Goal: Task Accomplishment & Management: Manage account settings

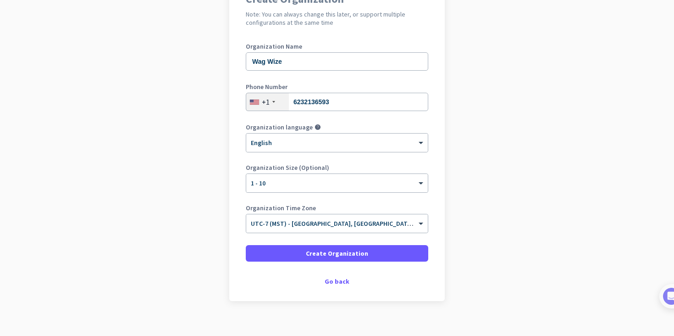
scroll to position [98, 0]
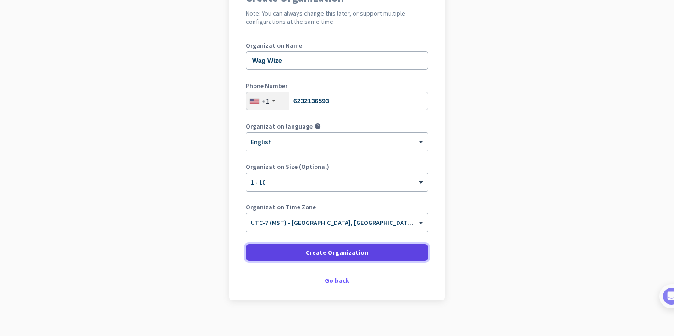
click at [354, 258] on span at bounding box center [337, 252] width 182 height 22
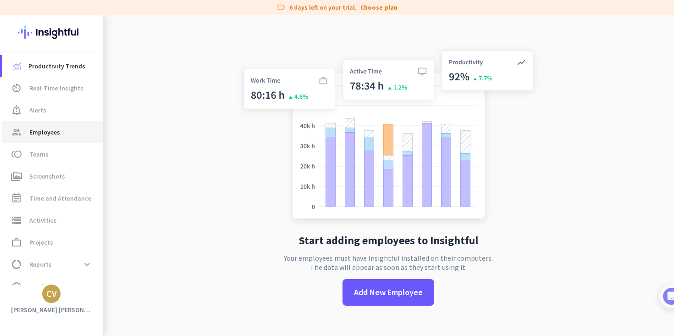
click at [46, 129] on span "Employees" at bounding box center [44, 132] width 31 height 11
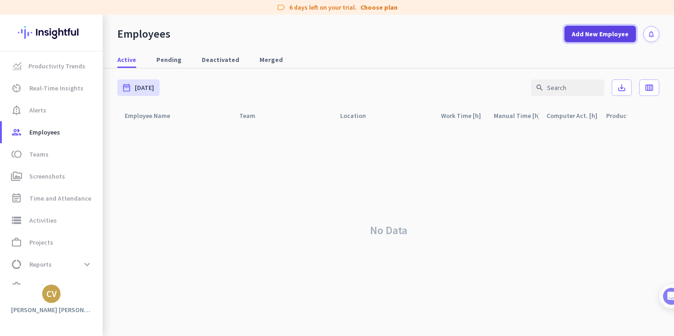
click at [604, 38] on span "Add New Employee" at bounding box center [600, 33] width 57 height 9
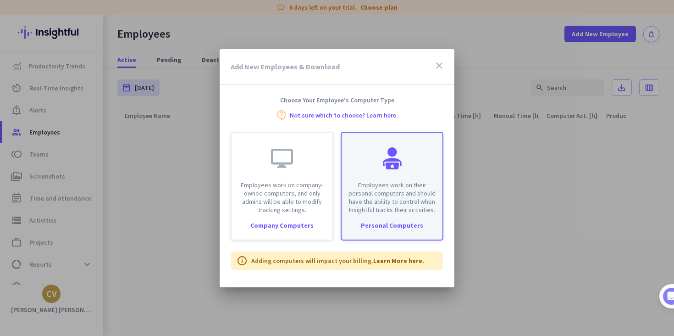
click at [414, 191] on p "Employees work on their personal computers and should have the ability to contr…" at bounding box center [392, 197] width 90 height 33
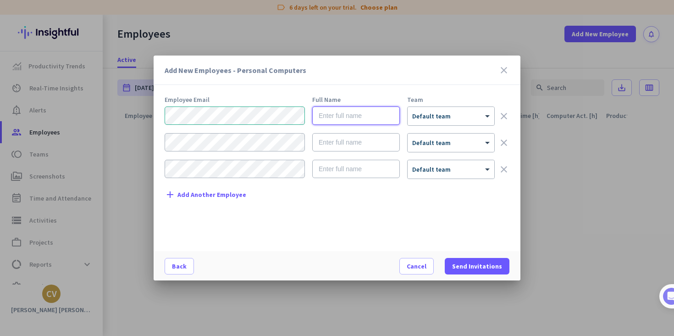
click at [338, 113] on input "text" at bounding box center [356, 115] width 88 height 18
paste input "[PERSON_NAME]"
type input "[PERSON_NAME]"
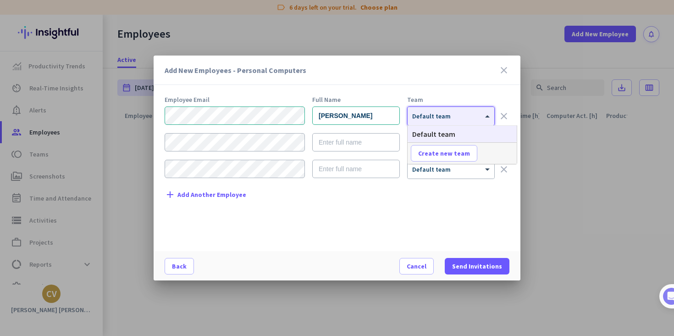
click at [457, 116] on div at bounding box center [451, 113] width 87 height 8
click at [457, 150] on span "Create new team" at bounding box center [444, 153] width 52 height 9
click at [457, 150] on input "text" at bounding box center [445, 153] width 68 height 17
type input "VA"
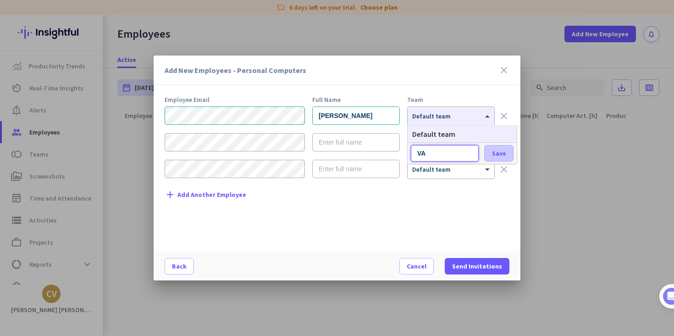
click at [502, 152] on span "Save" at bounding box center [499, 153] width 14 height 8
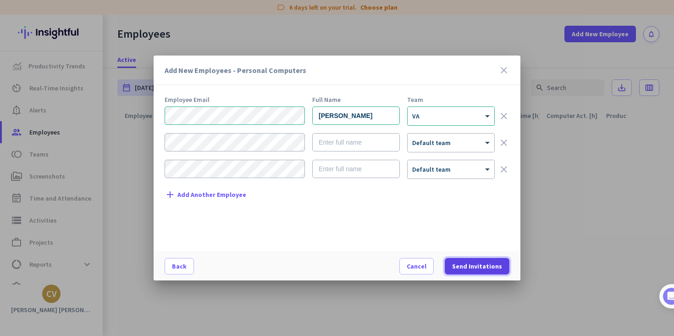
click at [492, 272] on span at bounding box center [477, 266] width 65 height 22
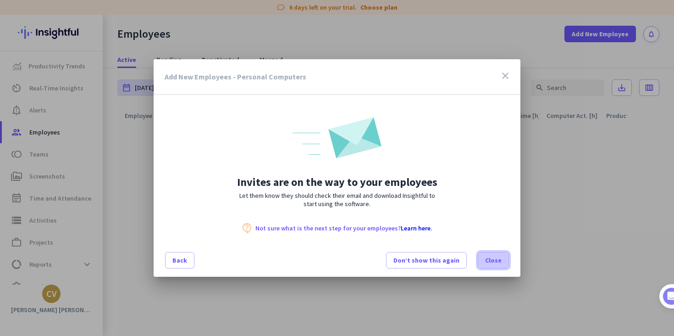
click at [493, 262] on span "Close" at bounding box center [493, 259] width 17 height 9
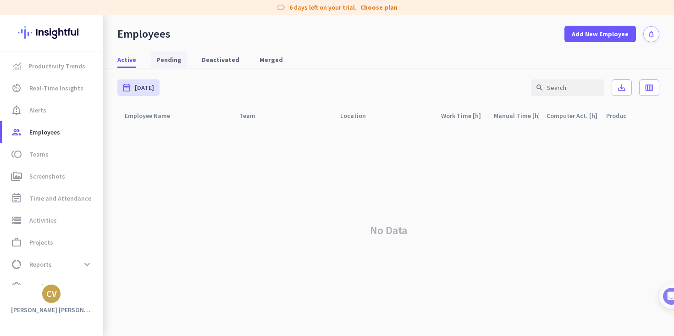
click at [166, 62] on span "Pending" at bounding box center [168, 59] width 25 height 9
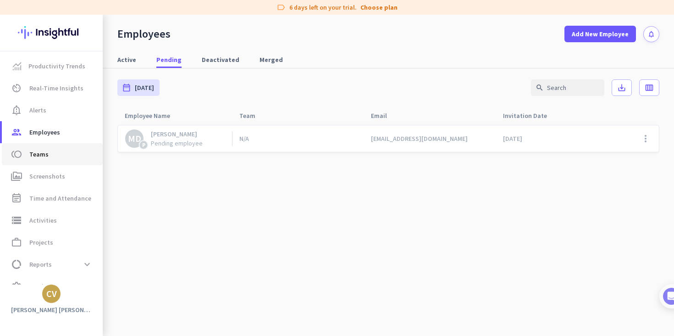
click at [42, 159] on span "Teams" at bounding box center [38, 154] width 19 height 11
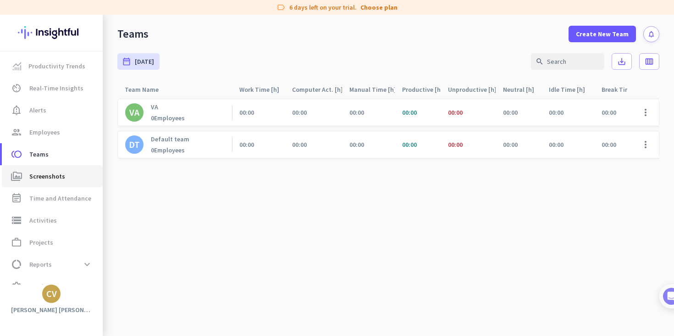
click at [50, 178] on span "Screenshots" at bounding box center [47, 176] width 36 height 11
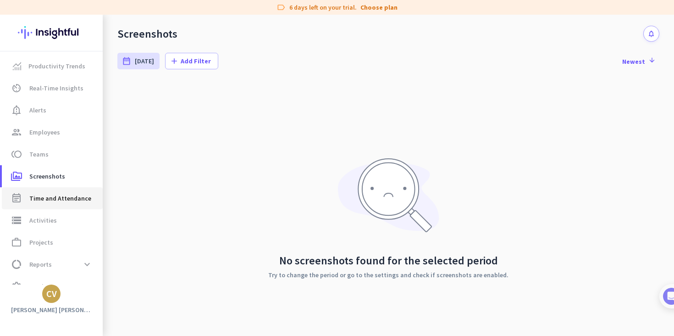
click at [61, 196] on span "Time and Attendance" at bounding box center [60, 198] width 62 height 11
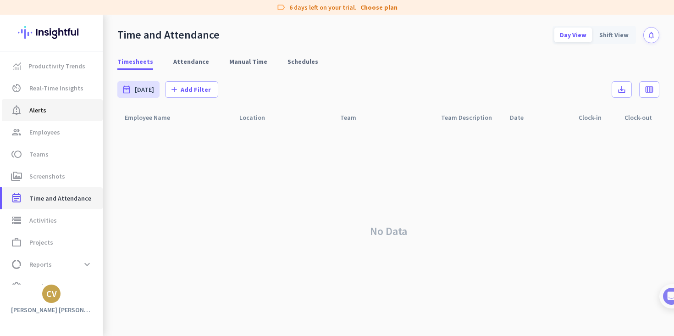
scroll to position [1, 0]
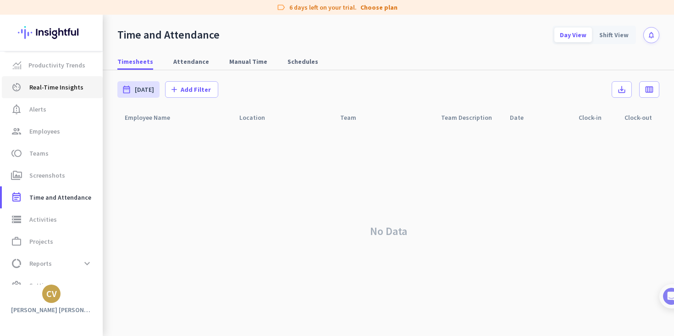
click at [54, 90] on span "Real-Time Insights" at bounding box center [56, 87] width 54 height 11
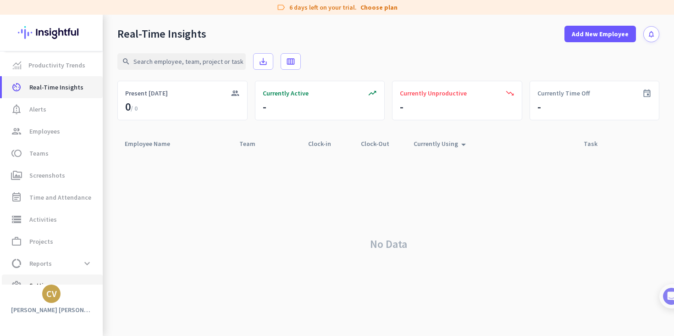
scroll to position [17, 0]
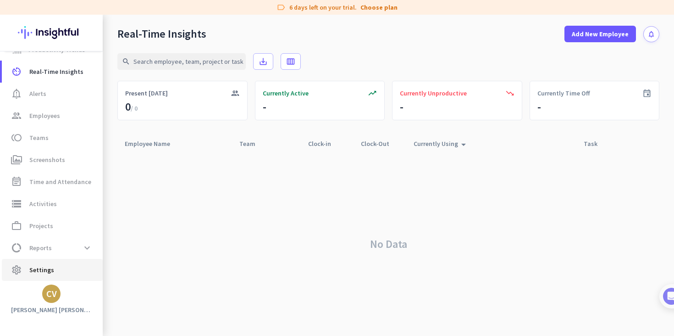
click at [36, 273] on span "Settings" at bounding box center [41, 269] width 25 height 11
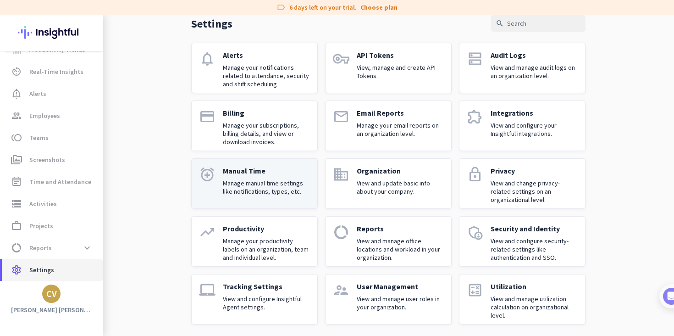
scroll to position [47, 0]
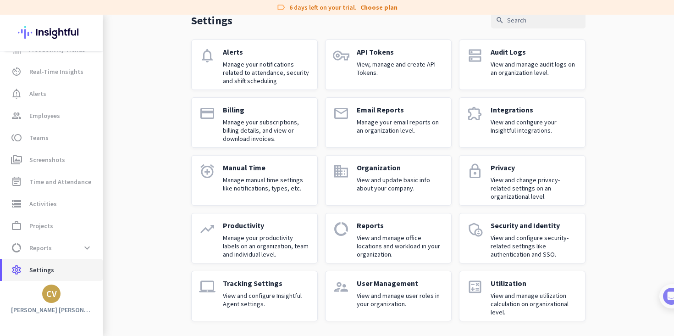
click at [35, 272] on span "Settings" at bounding box center [41, 269] width 25 height 11
click at [254, 283] on p "Tracking Settings" at bounding box center [266, 282] width 87 height 9
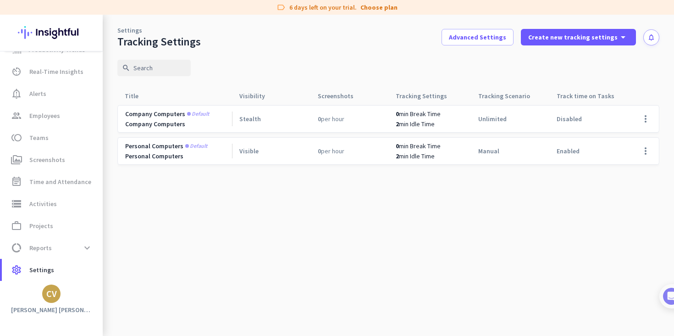
click at [216, 154] on div "Personal Computers" at bounding box center [178, 156] width 107 height 8
click at [643, 147] on span at bounding box center [646, 151] width 22 height 22
click at [611, 171] on span "Edit" at bounding box center [610, 170] width 11 height 8
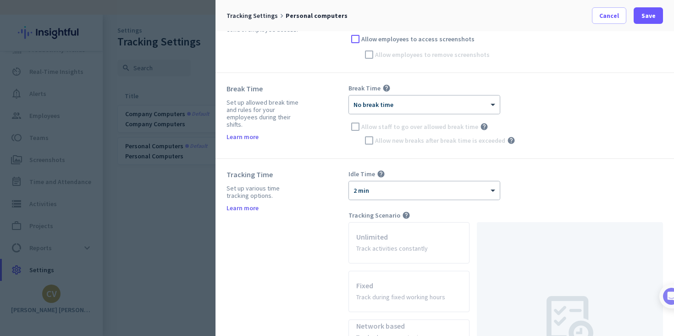
scroll to position [138, 0]
click at [482, 107] on div "× No break time" at bounding box center [424, 103] width 151 height 18
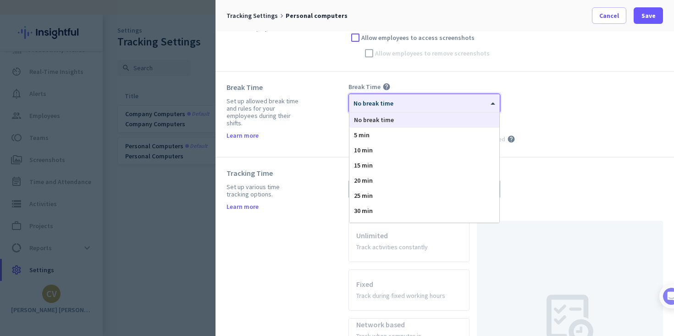
click at [550, 97] on div "× No break time No break time 5 min 10 min 15 min 20 min 25 min 30 min 35 min 4…" at bounding box center [505, 120] width 315 height 52
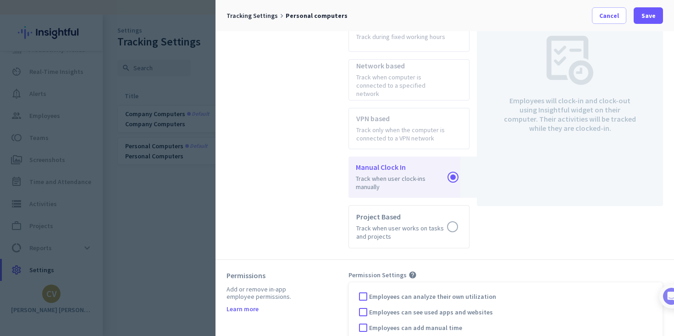
scroll to position [0, 0]
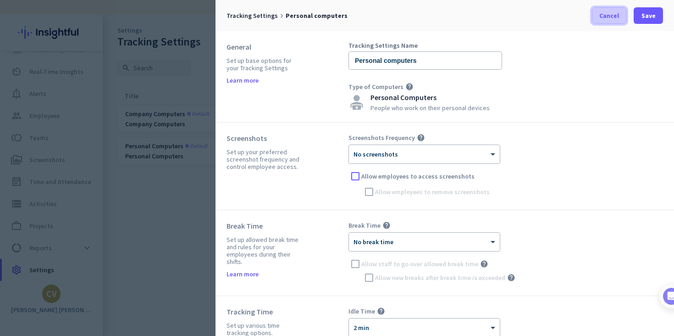
click at [608, 22] on span at bounding box center [608, 16] width 33 height 22
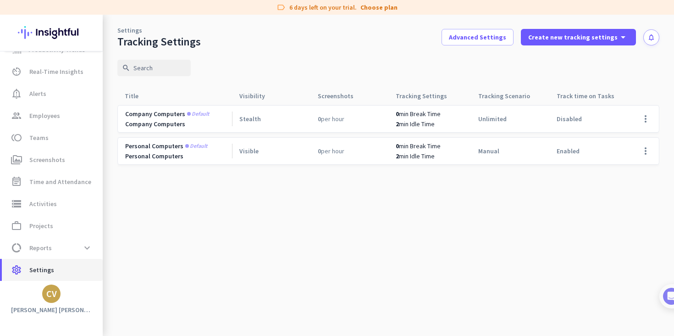
click at [51, 272] on span "Settings" at bounding box center [41, 269] width 25 height 11
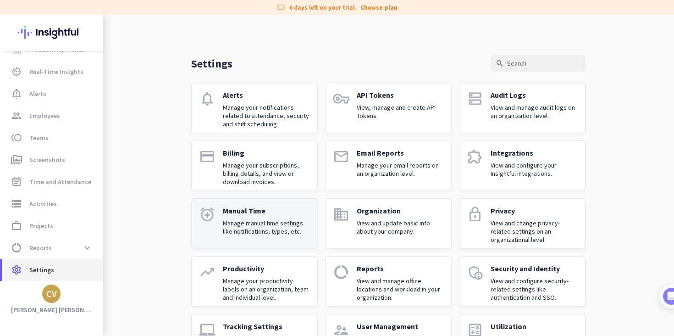
scroll to position [3, 0]
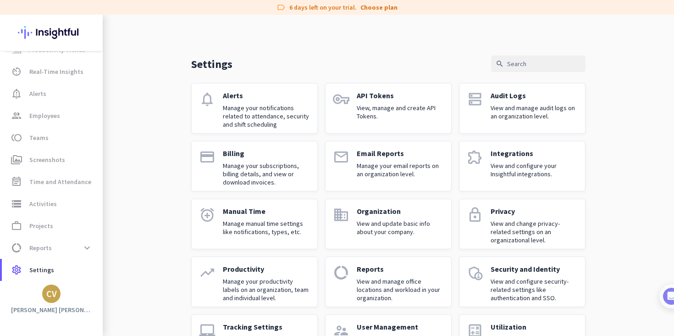
click at [297, 239] on div "Manual Time Manage manual time settings like notifications, types, etc." at bounding box center [266, 223] width 87 height 35
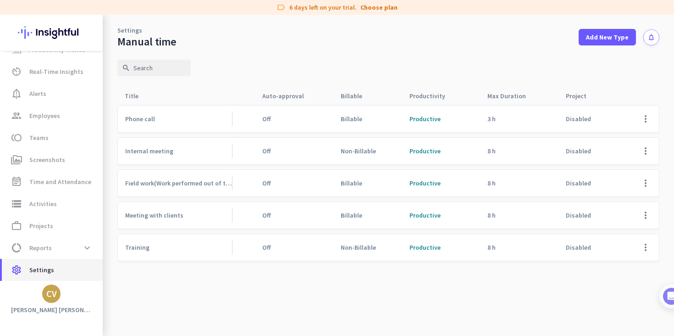
click at [42, 263] on link "settings Settings" at bounding box center [52, 270] width 101 height 22
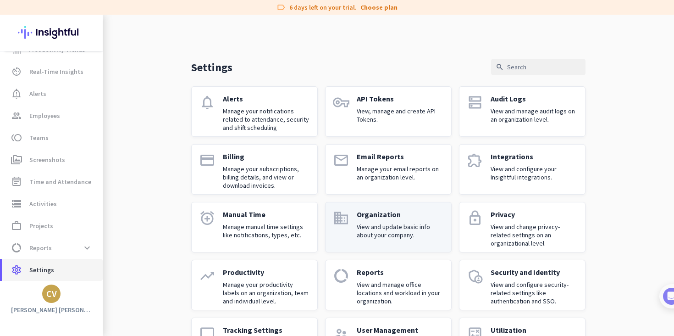
scroll to position [47, 0]
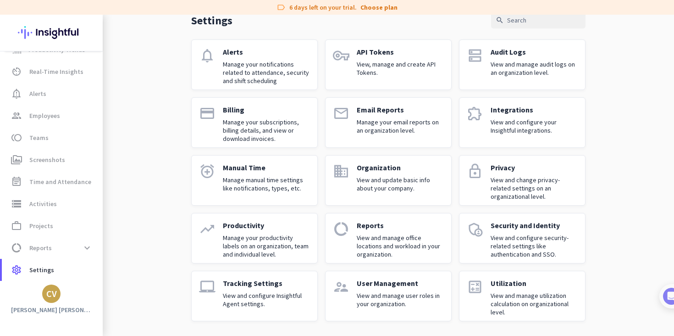
click at [279, 294] on p "View and configure Insightful Agent settings." at bounding box center [266, 299] width 87 height 17
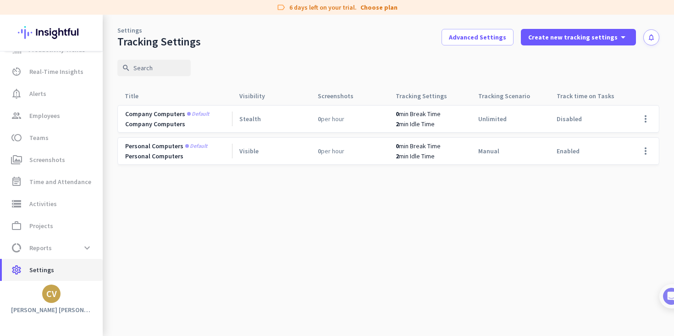
click at [59, 272] on span "settings Settings" at bounding box center [52, 269] width 86 height 11
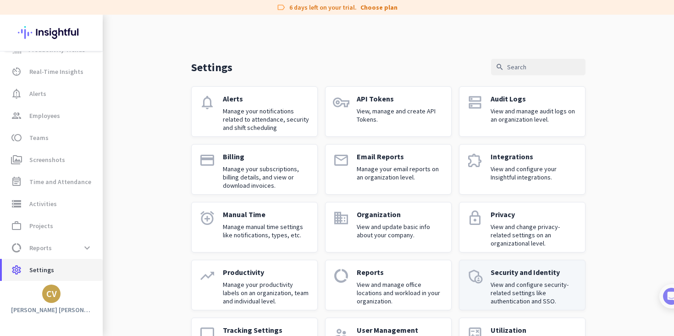
scroll to position [47, 0]
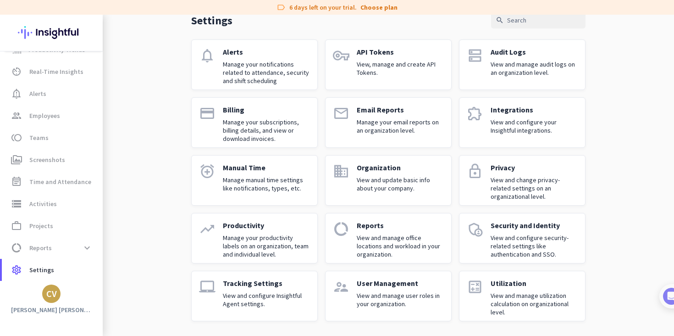
click at [420, 308] on div "User Management View and manage user roles in your organization." at bounding box center [400, 295] width 87 height 35
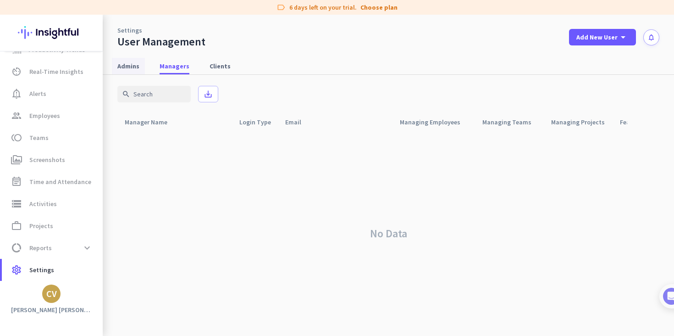
click at [131, 66] on span "Admins" at bounding box center [128, 65] width 22 height 9
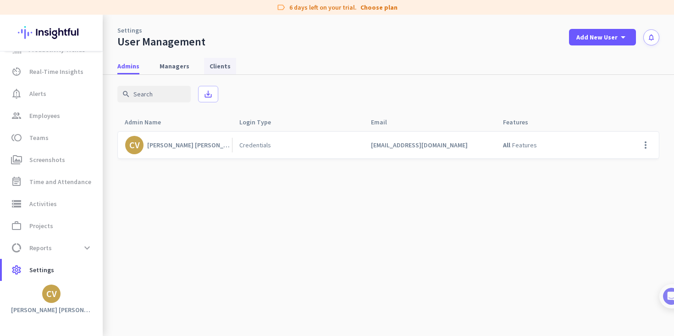
click at [228, 72] on link "Clients" at bounding box center [220, 66] width 32 height 17
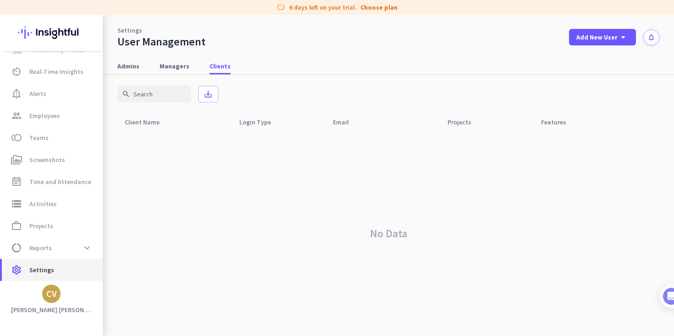
click at [32, 273] on span "Settings" at bounding box center [41, 269] width 25 height 11
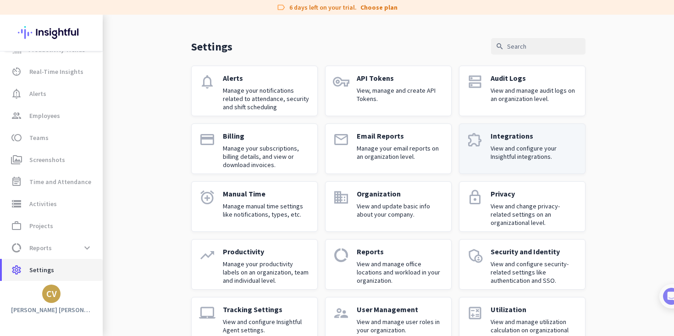
scroll to position [47, 0]
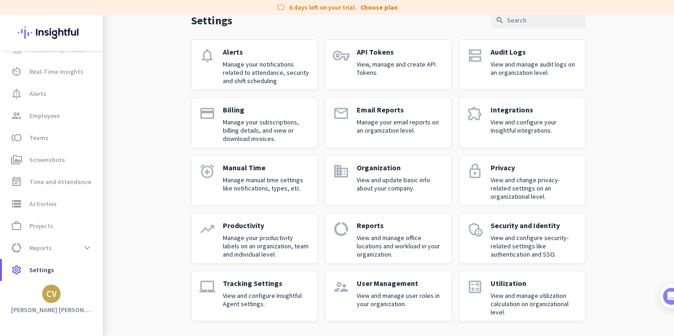
click at [381, 177] on p "View and update basic info about your company." at bounding box center [400, 184] width 87 height 17
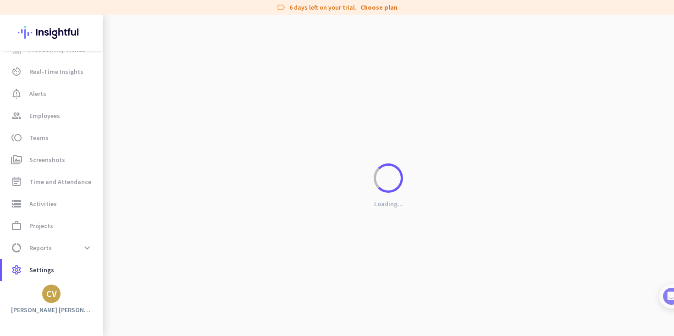
scroll to position [19, 0]
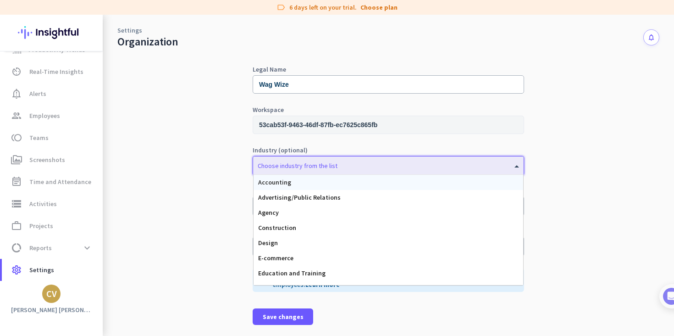
click at [361, 170] on div "Choose industry from the list" at bounding box center [388, 165] width 271 height 18
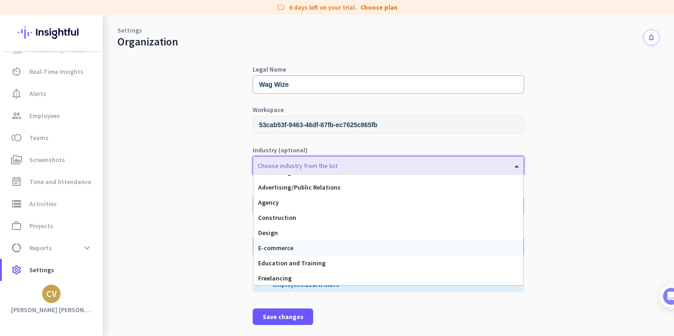
scroll to position [12, 0]
click at [350, 249] on div "E-commerce" at bounding box center [389, 245] width 270 height 15
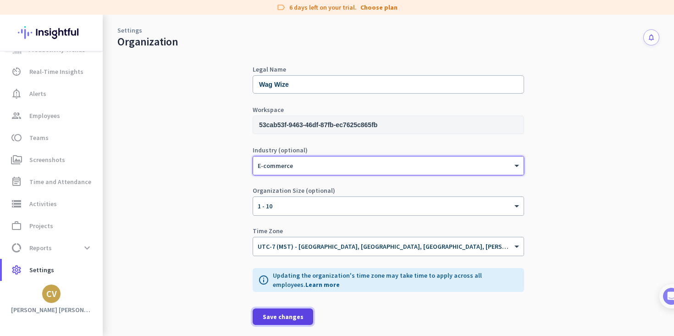
click at [277, 318] on span "Save changes" at bounding box center [283, 316] width 41 height 9
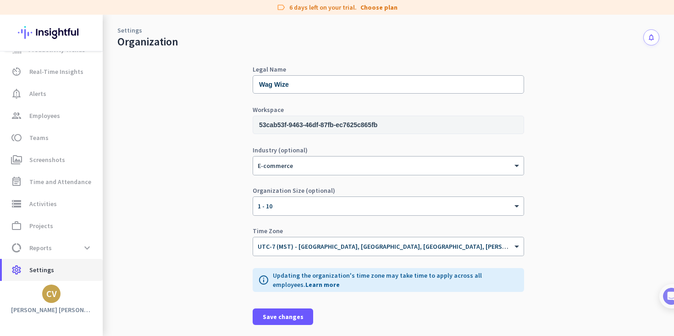
click at [37, 271] on span "Settings" at bounding box center [41, 269] width 25 height 11
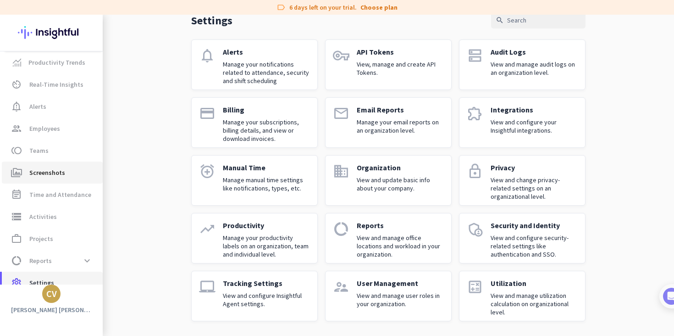
scroll to position [17, 0]
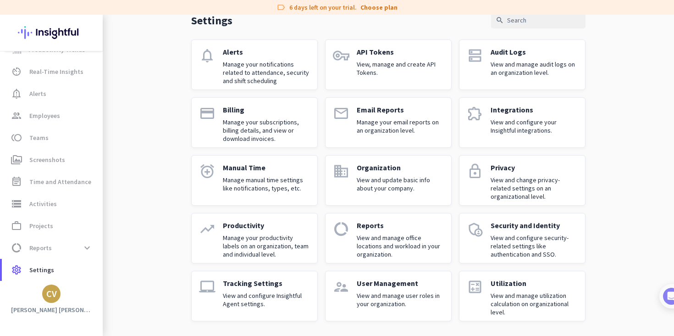
click at [410, 303] on p "View and manage user roles in your organization." at bounding box center [400, 299] width 87 height 17
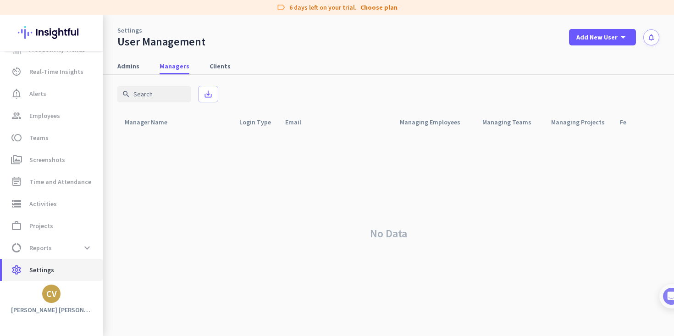
click at [45, 269] on span "Settings" at bounding box center [41, 269] width 25 height 11
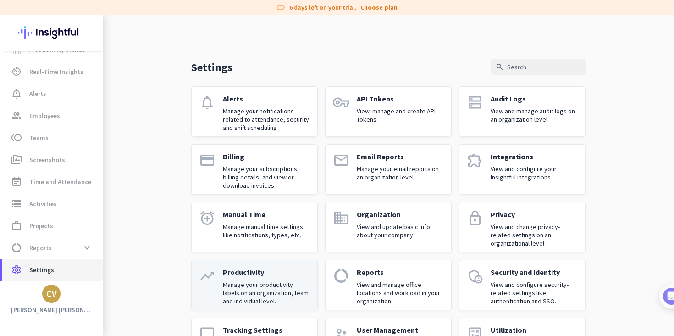
scroll to position [47, 0]
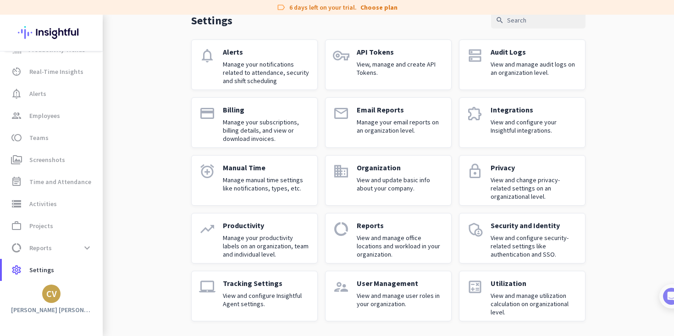
click at [520, 288] on div "Utilization View and manage utilization calculation on organizational level." at bounding box center [534, 295] width 87 height 35
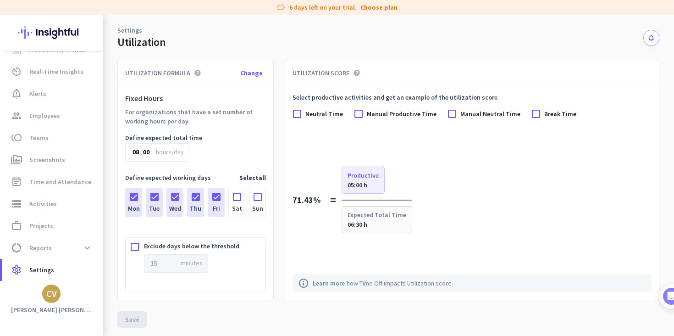
click at [167, 155] on span "hours/day" at bounding box center [170, 151] width 28 height 9
click at [236, 197] on div at bounding box center [237, 194] width 16 height 12
click at [257, 198] on div at bounding box center [257, 194] width 16 height 12
click at [260, 194] on div at bounding box center [257, 194] width 16 height 12
click at [234, 194] on div at bounding box center [237, 194] width 16 height 12
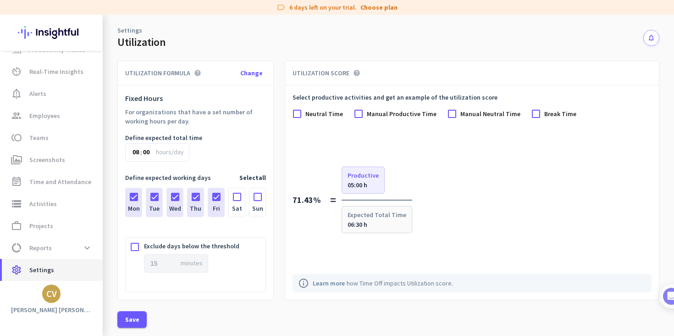
click at [46, 271] on span "Settings" at bounding box center [41, 269] width 25 height 11
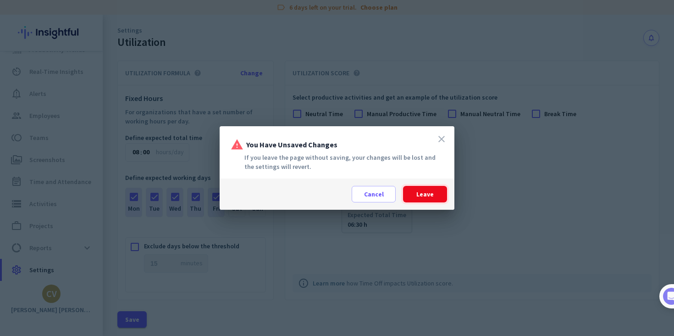
click at [414, 198] on span at bounding box center [425, 194] width 44 height 22
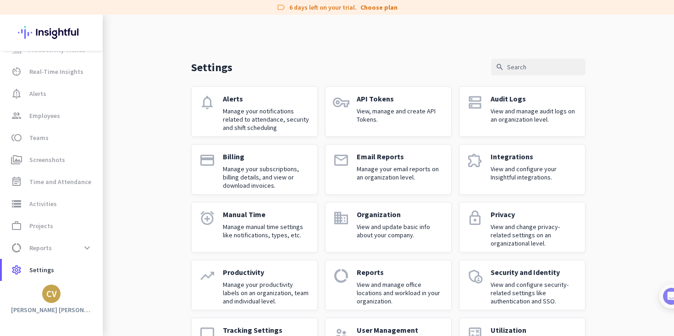
scroll to position [47, 0]
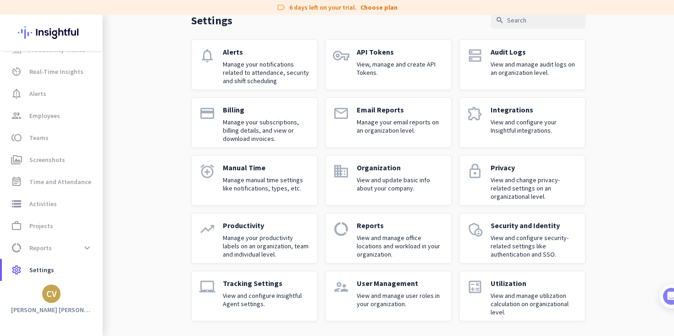
drag, startPoint x: 183, startPoint y: 58, endPoint x: 577, endPoint y: 355, distance: 494.0
click at [577, 335] on html "label 6 days left on your trial. Choose plan Productivity Trends av_timer Real-…" at bounding box center [337, 168] width 674 height 336
copy div "Settings search notifications Alerts Manage your notifications related to atten…"
click at [187, 227] on div "Settings search notifications Alerts Manage your notifications related to atten…" at bounding box center [388, 152] width 571 height 368
click at [261, 73] on p "Manage your notifications related to attendance, security and shift scheduling" at bounding box center [266, 72] width 87 height 25
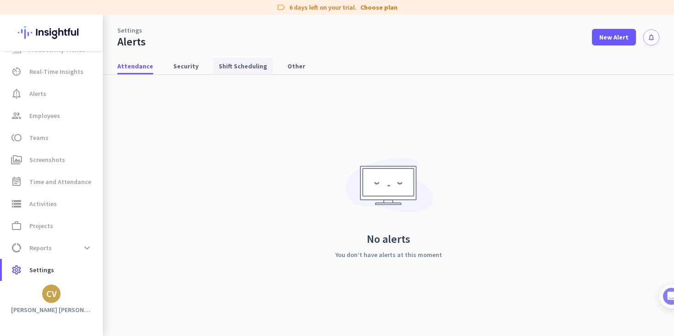
click at [237, 68] on span "Shift Scheduling" at bounding box center [243, 65] width 49 height 9
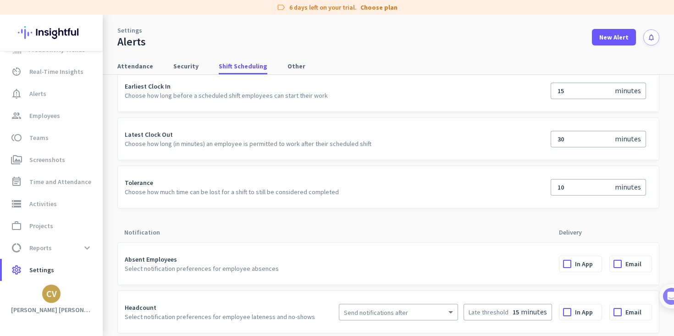
scroll to position [37, 0]
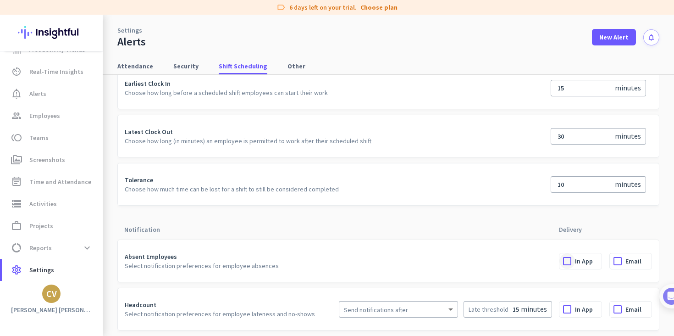
click at [566, 261] on div at bounding box center [567, 261] width 16 height 16
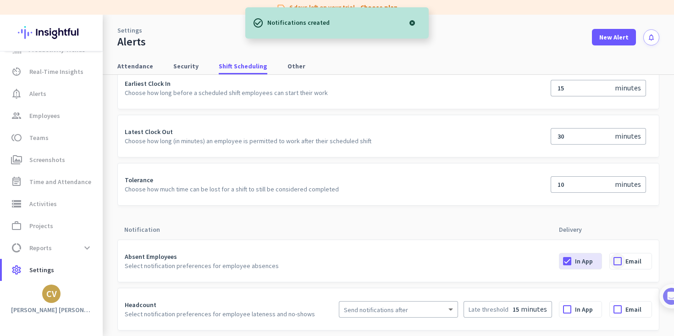
click at [617, 258] on div at bounding box center [618, 261] width 16 height 16
click at [563, 310] on div at bounding box center [567, 309] width 16 height 16
click at [619, 309] on div at bounding box center [618, 309] width 16 height 16
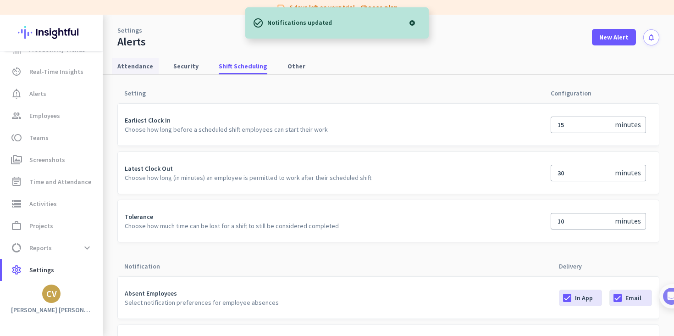
click at [125, 72] on span "Attendance" at bounding box center [135, 66] width 36 height 17
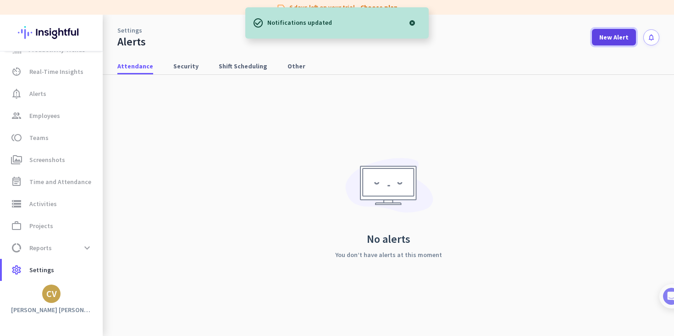
click at [623, 38] on span "New Alert" at bounding box center [613, 37] width 29 height 9
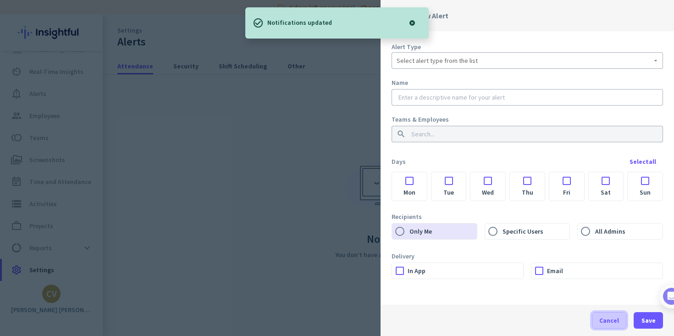
click at [606, 317] on span "Cancel" at bounding box center [609, 319] width 20 height 9
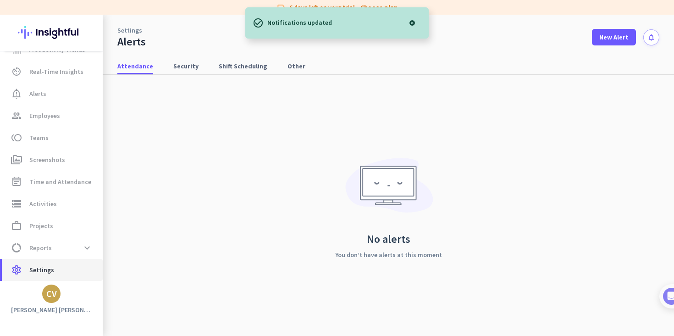
click at [50, 270] on span "Settings" at bounding box center [41, 269] width 25 height 11
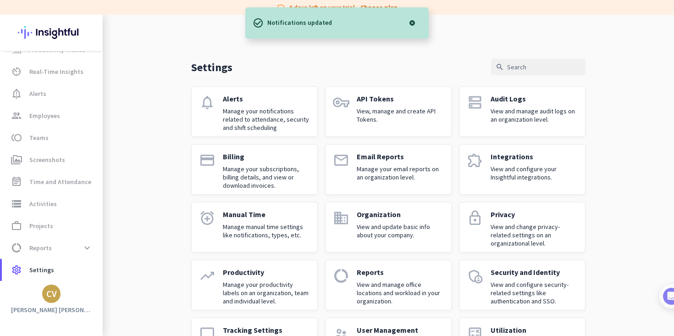
click at [249, 239] on div "Manual Time Manage manual time settings like notifications, types, etc." at bounding box center [266, 227] width 87 height 35
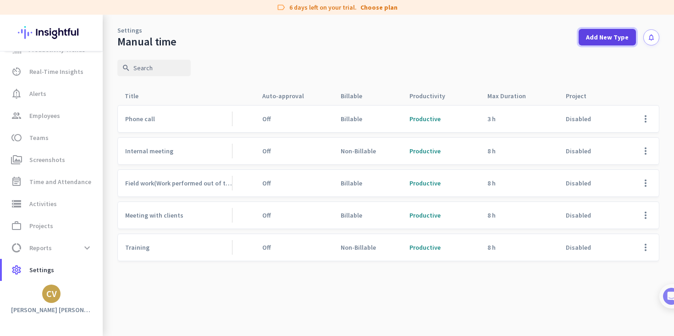
click at [605, 40] on span "Add New Type" at bounding box center [607, 37] width 43 height 9
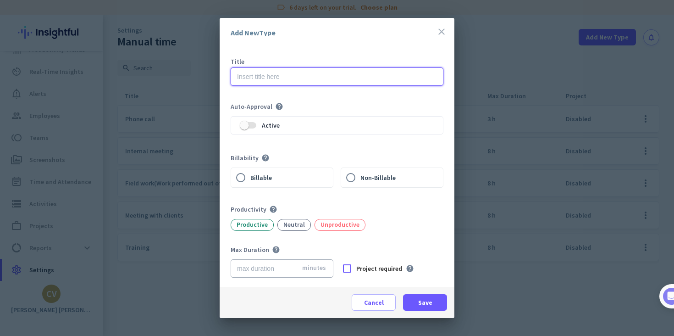
click at [252, 80] on input "text" at bounding box center [337, 76] width 213 height 18
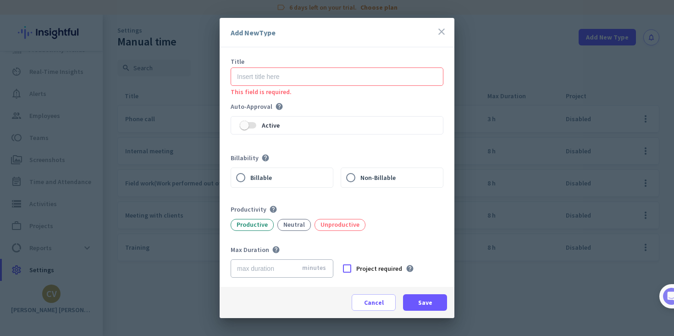
click at [441, 32] on icon "close" at bounding box center [441, 31] width 11 height 11
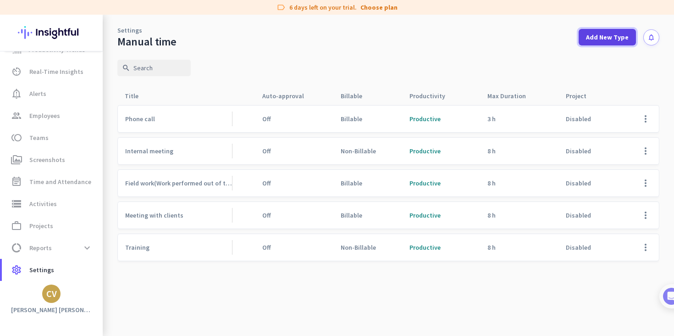
click at [599, 37] on span "Add New Type" at bounding box center [607, 37] width 43 height 9
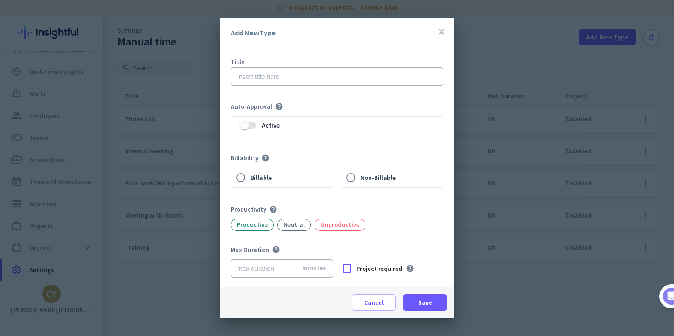
drag, startPoint x: 230, startPoint y: 50, endPoint x: 431, endPoint y: 289, distance: 312.1
click at [0, 0] on app-manual-entry-type-dialog "Add New Type close Title Auto-Approval help Active Billability help Billable No…" at bounding box center [0, 0] width 0 height 0
click at [440, 28] on icon "close" at bounding box center [441, 31] width 11 height 11
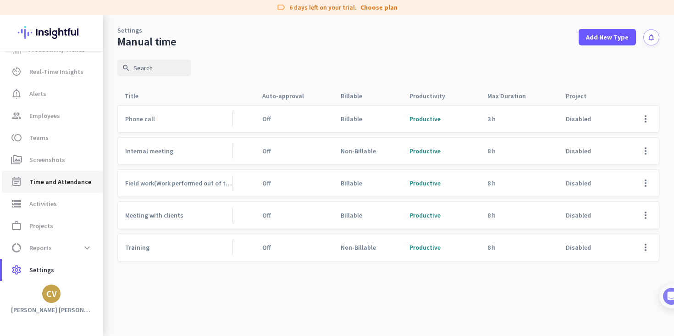
click at [61, 187] on span "Time and Attendance" at bounding box center [60, 181] width 62 height 11
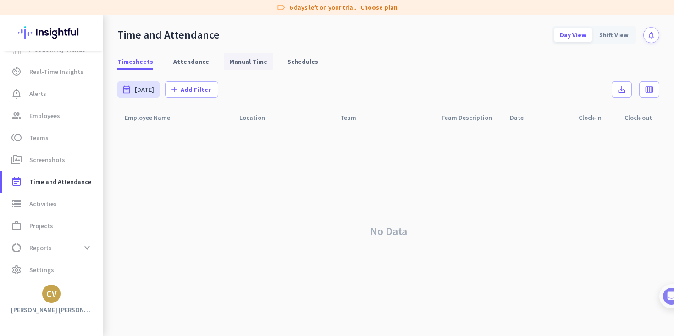
click at [244, 63] on span "Manual Time" at bounding box center [248, 61] width 38 height 9
type input "[DATE] - [DATE]"
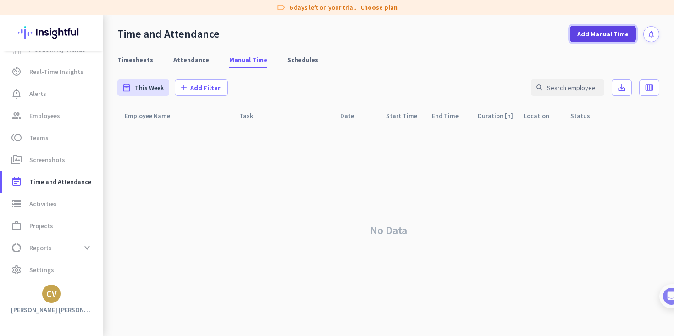
click at [608, 25] on span at bounding box center [603, 34] width 66 height 22
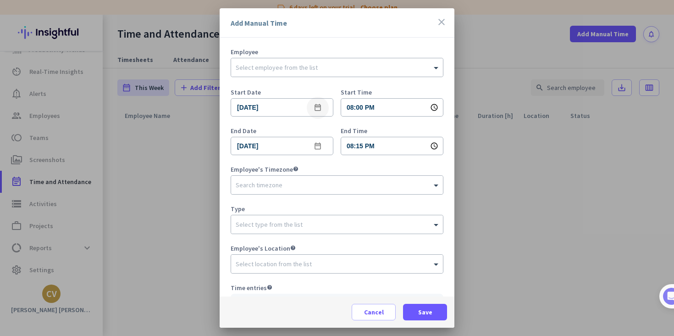
click at [317, 106] on mat-icon "date_range" at bounding box center [317, 107] width 11 height 11
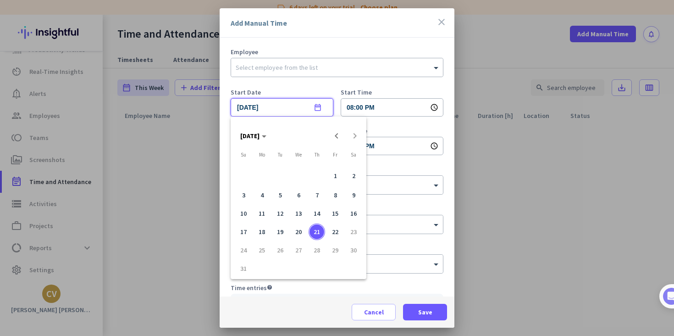
click at [260, 251] on span "25" at bounding box center [262, 250] width 17 height 17
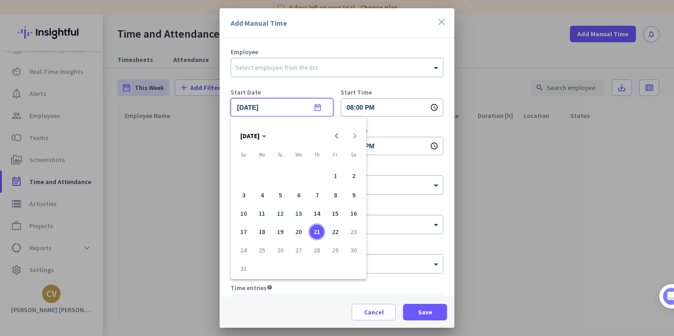
click at [260, 251] on span "25" at bounding box center [262, 250] width 17 height 17
click at [261, 253] on span "25" at bounding box center [262, 250] width 17 height 17
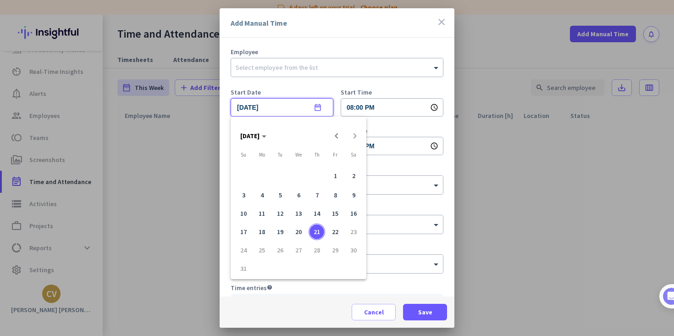
click at [261, 253] on span "25" at bounding box center [262, 250] width 17 height 17
click at [357, 77] on div at bounding box center [337, 168] width 674 height 336
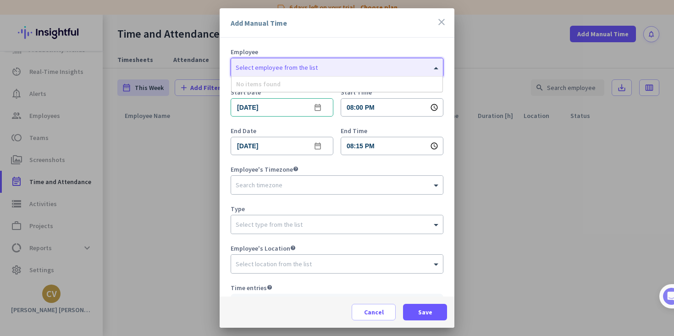
click at [354, 66] on input "text" at bounding box center [328, 65] width 184 height 7
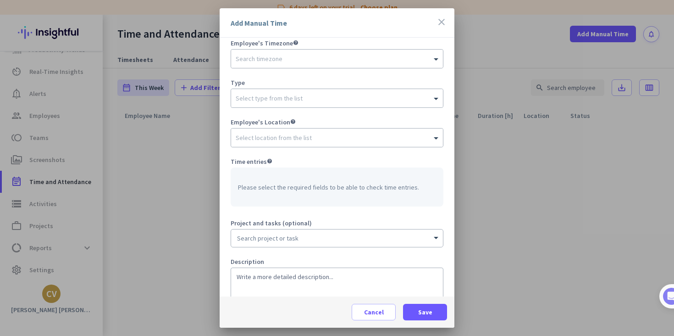
scroll to position [149, 0]
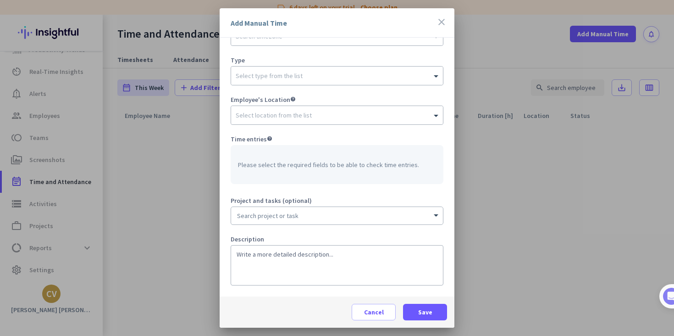
click at [442, 18] on icon "close" at bounding box center [441, 22] width 11 height 11
